Goal: Book appointment/travel/reservation

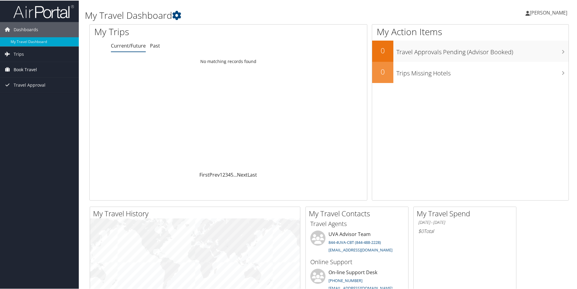
click at [28, 65] on span "Book Travel" at bounding box center [25, 69] width 23 height 15
click at [54, 98] on link "Book/Manage Online Trips" at bounding box center [39, 99] width 79 height 9
click at [36, 99] on link "Book/Manage Online Trips" at bounding box center [39, 99] width 79 height 9
